Goal: Task Accomplishment & Management: Manage account settings

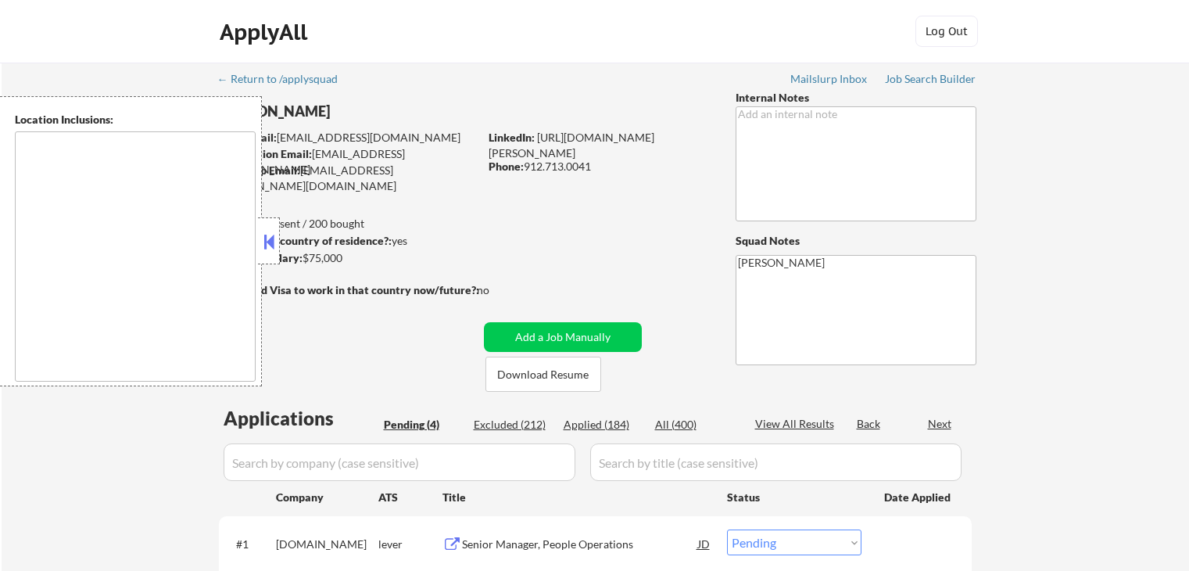
select select ""pending""
type textarea "[GEOGRAPHIC_DATA], [GEOGRAPHIC_DATA] [GEOGRAPHIC_DATA], [GEOGRAPHIC_DATA] [GEOG…"
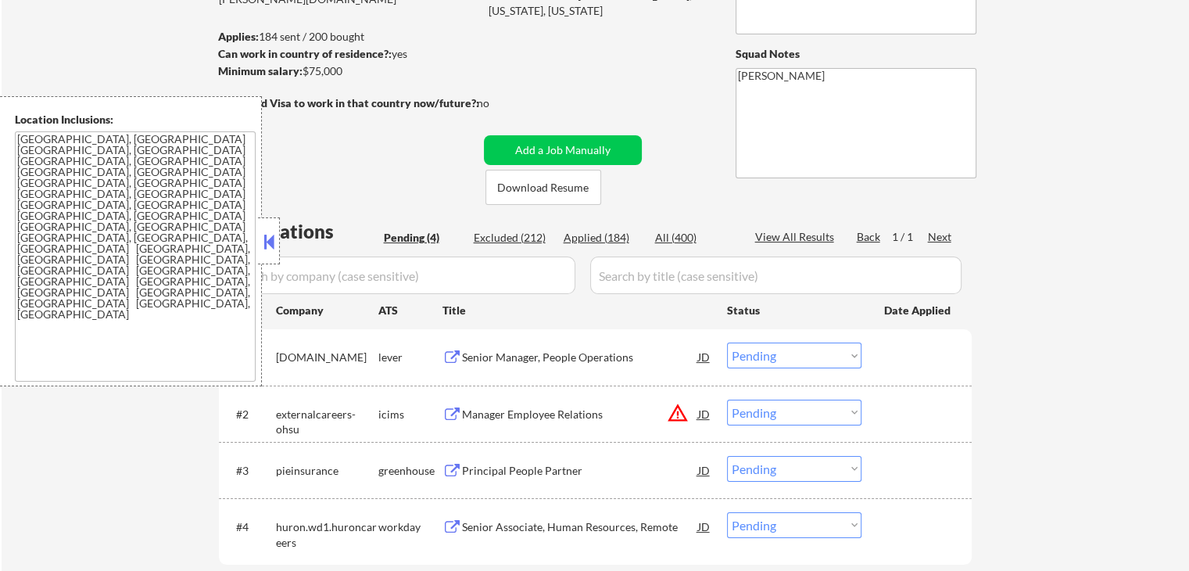
scroll to position [235, 0]
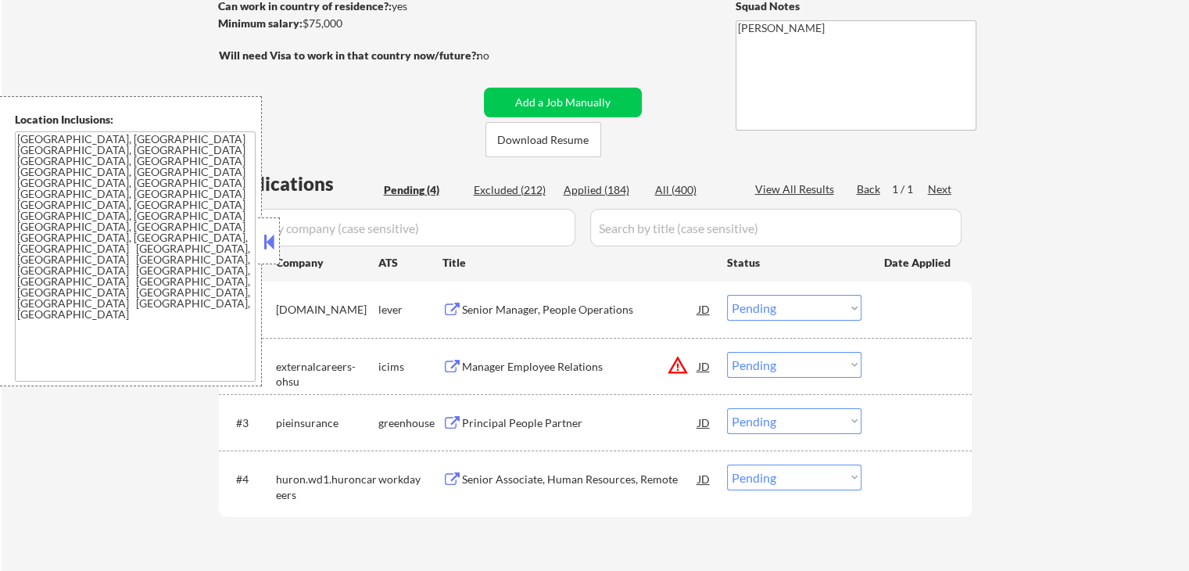
click at [682, 360] on button "warning_amber" at bounding box center [678, 365] width 22 height 22
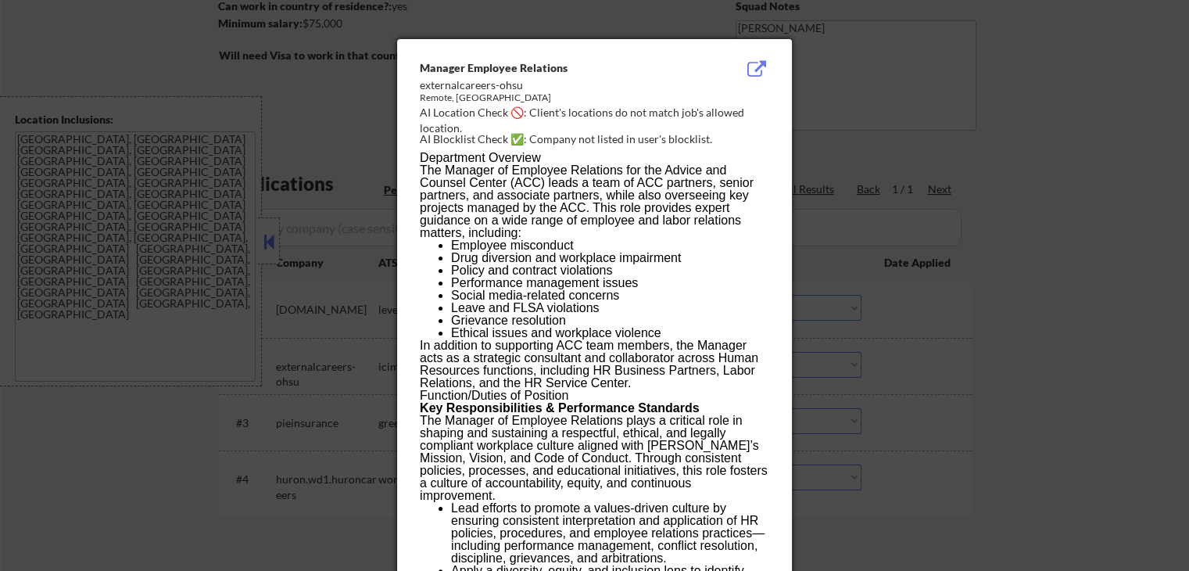
click at [897, 209] on div at bounding box center [594, 285] width 1189 height 571
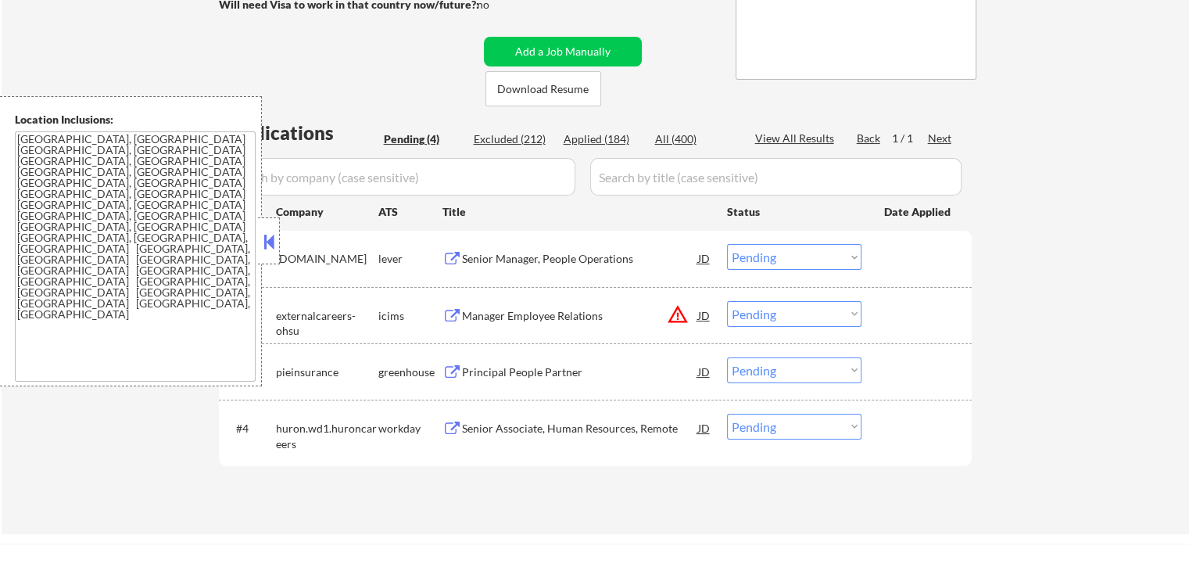
scroll to position [313, 0]
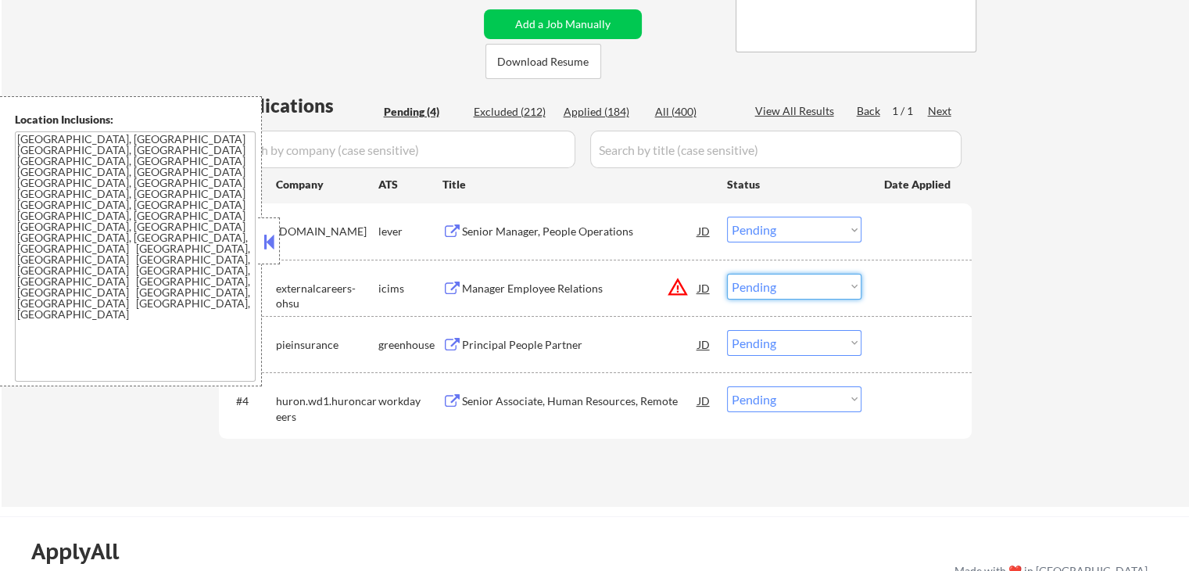
click at [791, 286] on select "Choose an option... Pending Applied Excluded (Questions) Excluded (Expired) Exc…" at bounding box center [794, 287] width 135 height 26
click at [727, 274] on select "Choose an option... Pending Applied Excluded (Questions) Excluded (Expired) Exc…" at bounding box center [794, 287] width 135 height 26
select select ""pending""
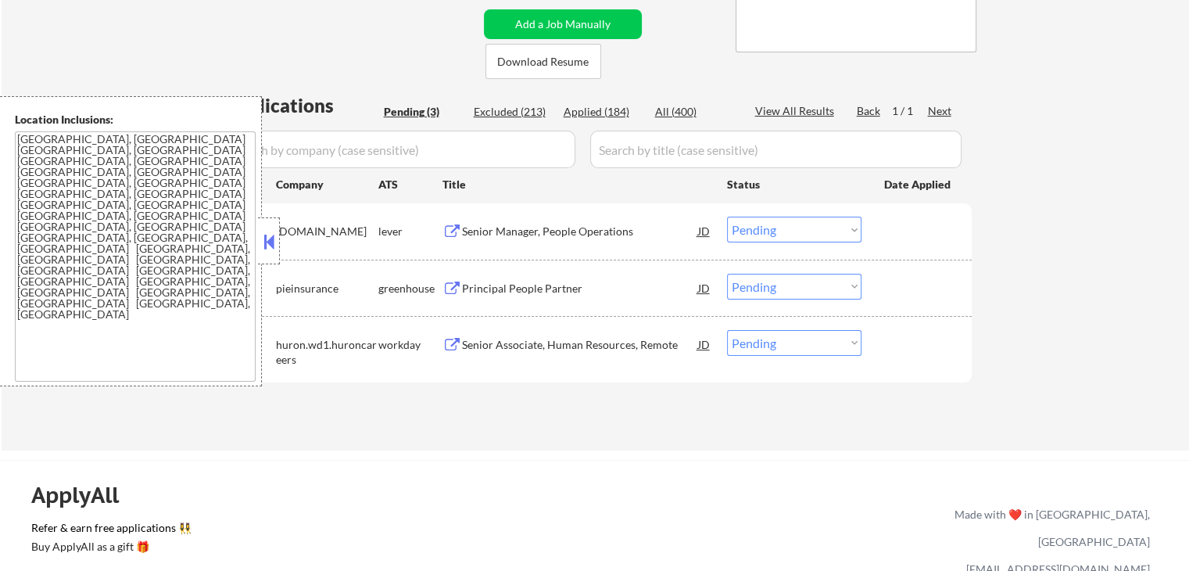
click at [575, 426] on div "← Return to /applysquad Mailslurp Inbox Job Search Builder [PERSON_NAME] User E…" at bounding box center [596, 94] width 780 height 688
click at [456, 224] on button at bounding box center [453, 231] width 20 height 15
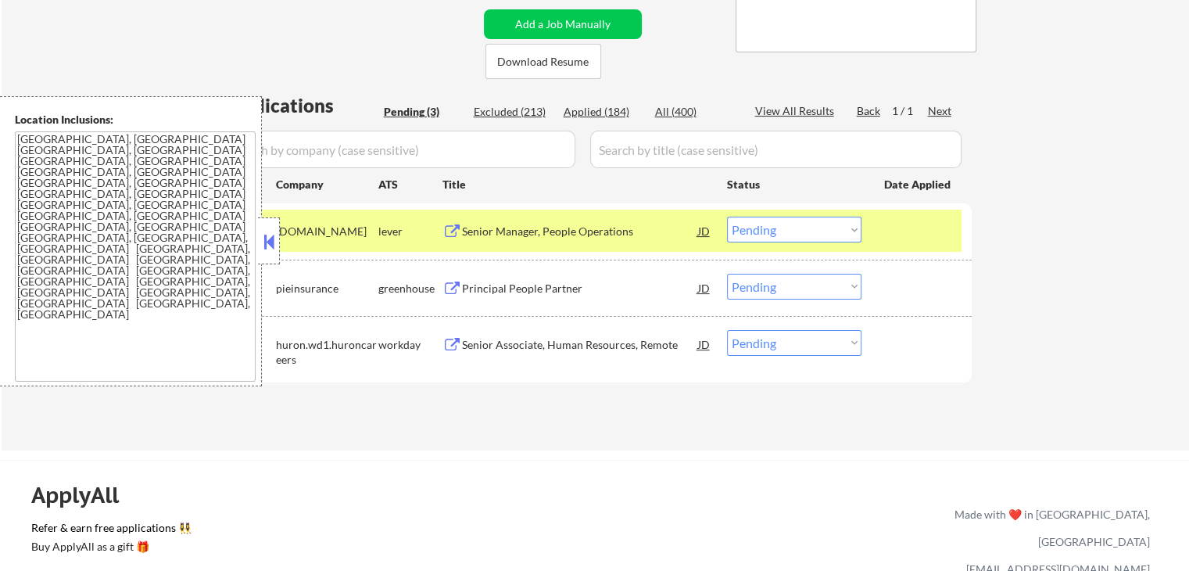
click at [448, 282] on div "Principal People Partner JD warning_amber" at bounding box center [578, 288] width 270 height 28
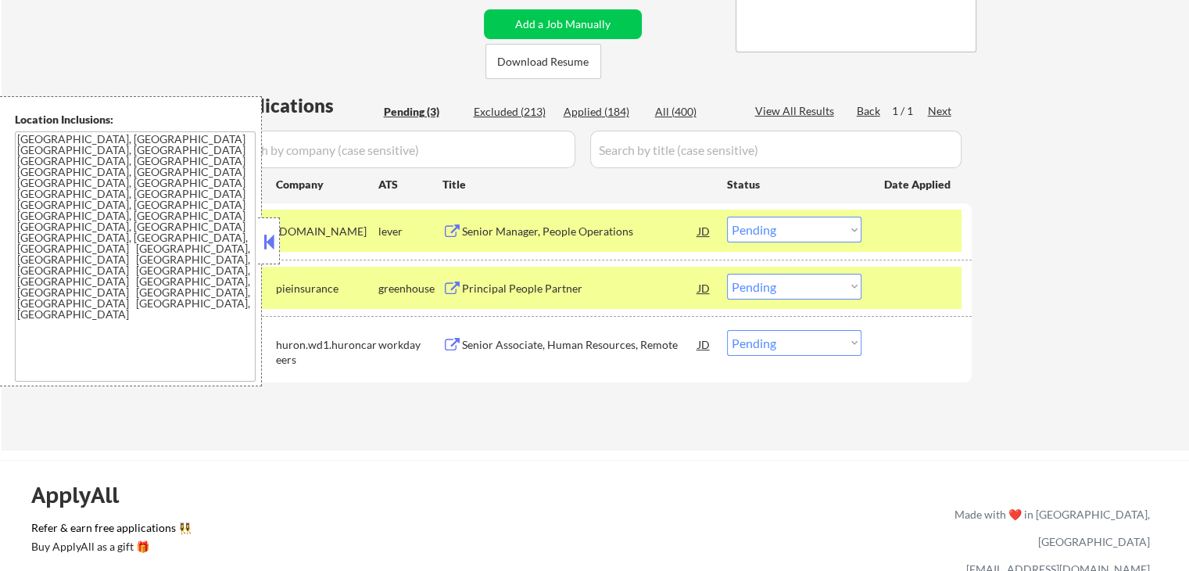
click at [452, 344] on button at bounding box center [453, 345] width 20 height 15
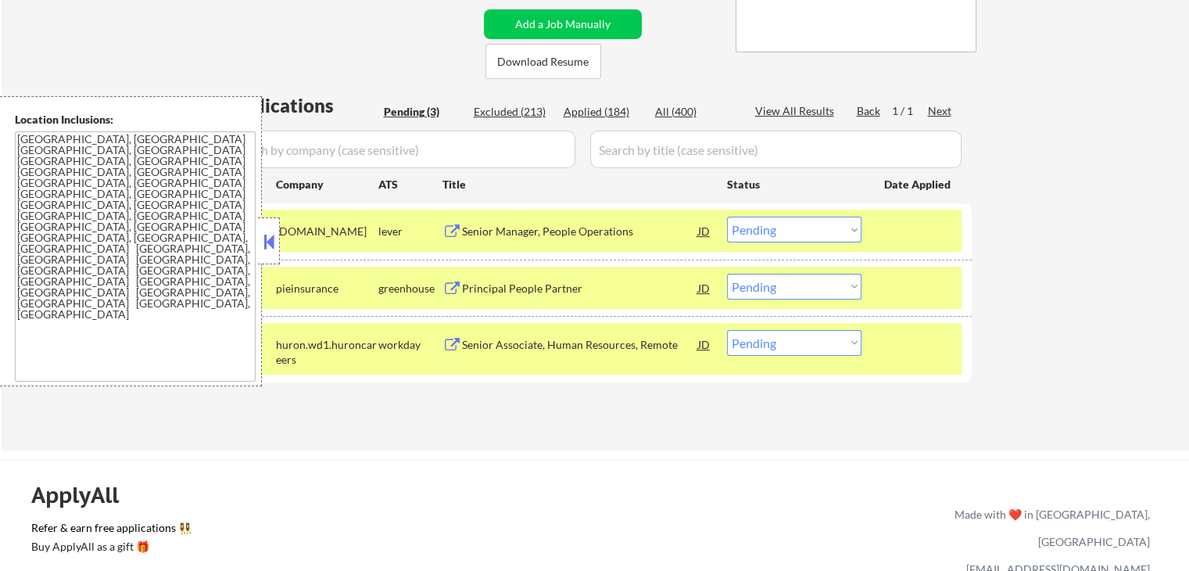
click at [779, 225] on select "Choose an option... Pending Applied Excluded (Questions) Excluded (Expired) Exc…" at bounding box center [794, 230] width 135 height 26
click at [727, 217] on select "Choose an option... Pending Applied Excluded (Questions) Excluded (Expired) Exc…" at bounding box center [794, 230] width 135 height 26
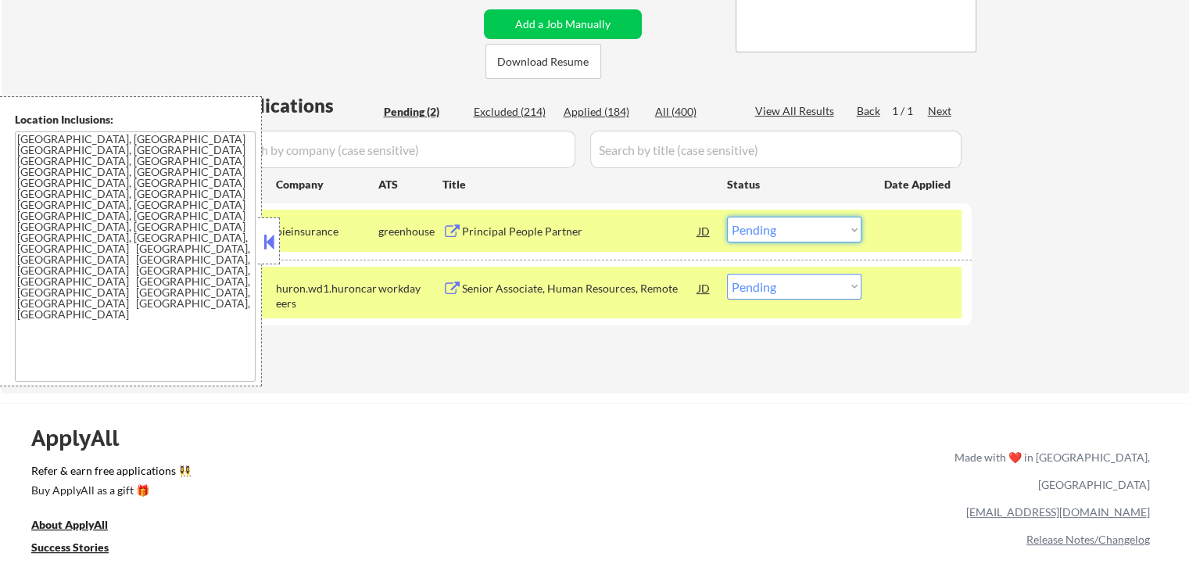
click at [773, 231] on select "Choose an option... Pending Applied Excluded (Questions) Excluded (Expired) Exc…" at bounding box center [794, 230] width 135 height 26
click at [727, 217] on select "Choose an option... Pending Applied Excluded (Questions) Excluded (Expired) Exc…" at bounding box center [794, 230] width 135 height 26
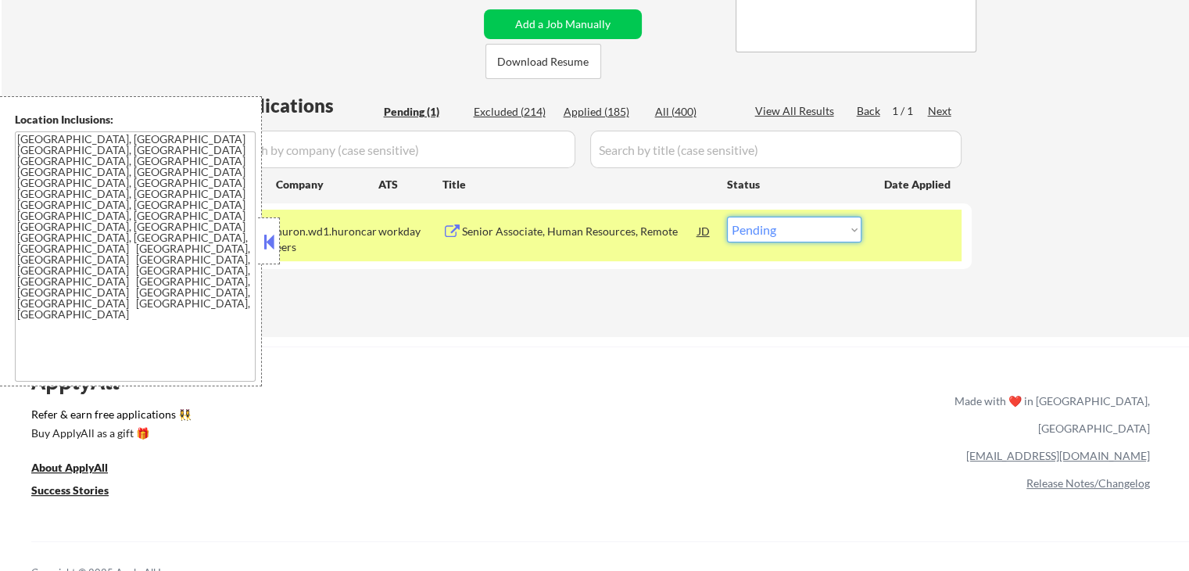
click at [793, 232] on select "Choose an option... Pending Applied Excluded (Questions) Excluded (Expired) Exc…" at bounding box center [794, 230] width 135 height 26
select select ""applied""
click at [727, 217] on select "Choose an option... Pending Applied Excluded (Questions) Excluded (Expired) Exc…" at bounding box center [794, 230] width 135 height 26
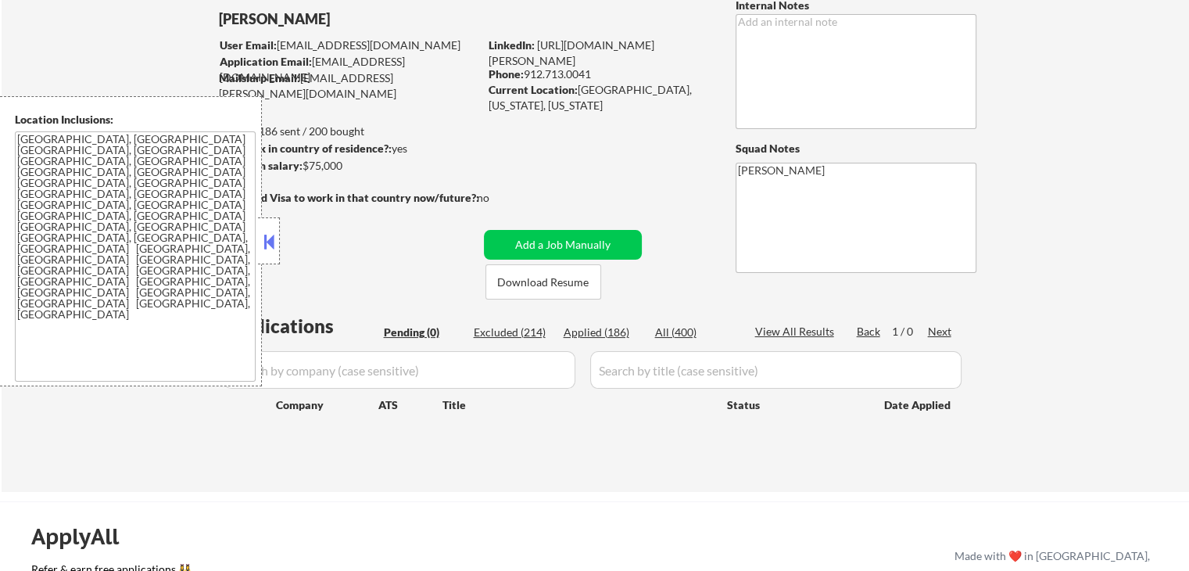
scroll to position [0, 0]
